Goal: Navigation & Orientation: Find specific page/section

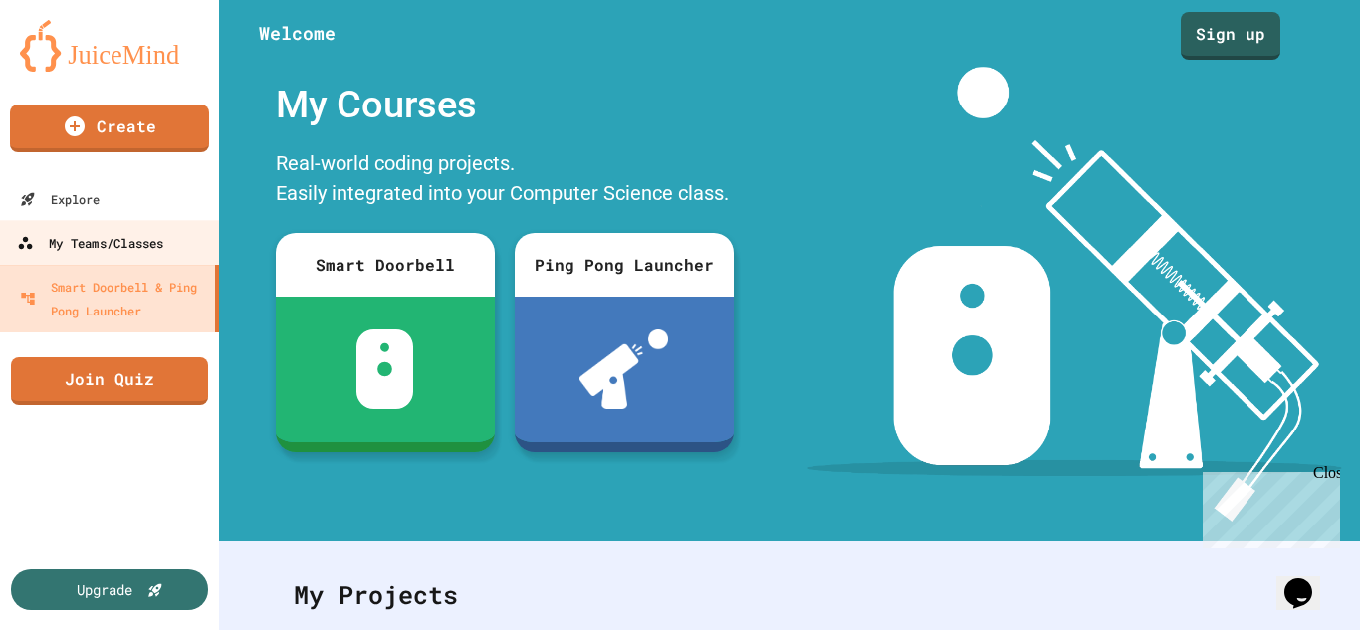
click at [61, 240] on div "My Teams/Classes" at bounding box center [90, 243] width 146 height 25
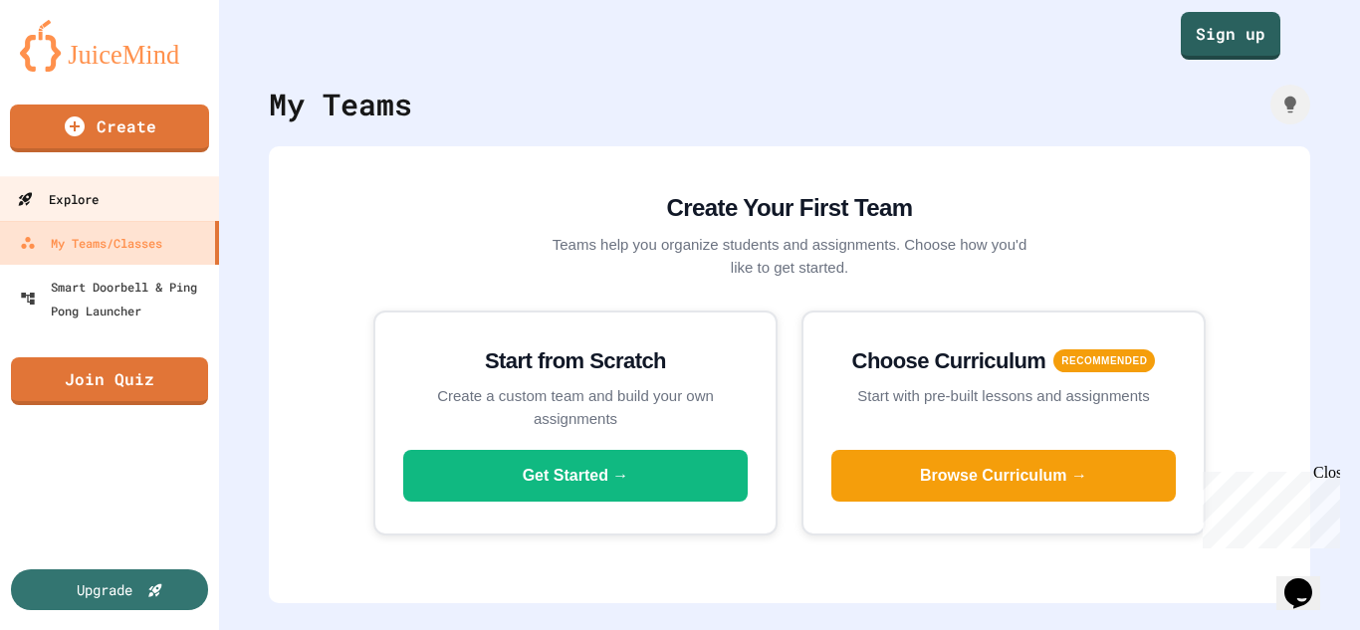
click at [92, 192] on div "Explore" at bounding box center [58, 199] width 82 height 25
